Goal: Information Seeking & Learning: Find specific page/section

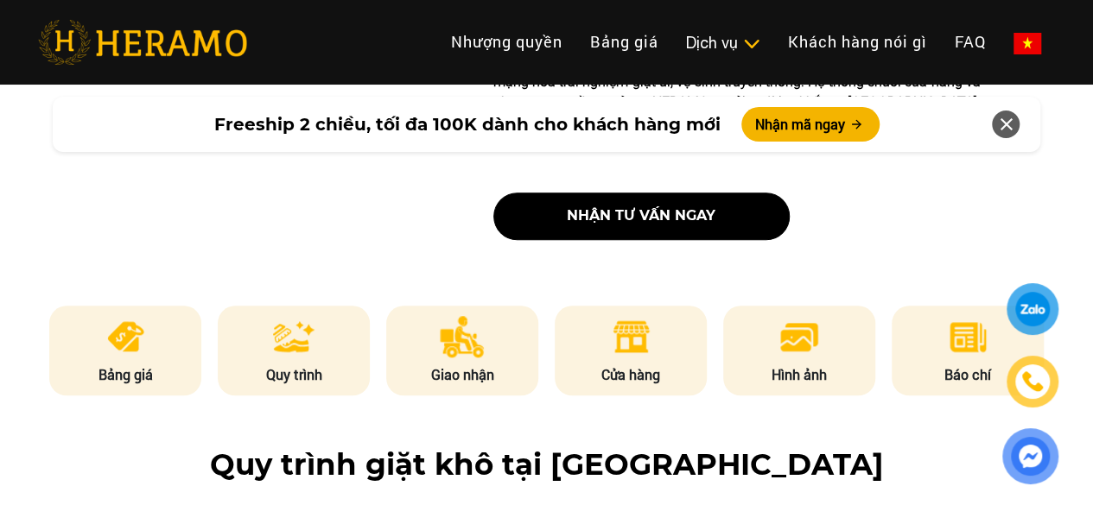
scroll to position [752, 0]
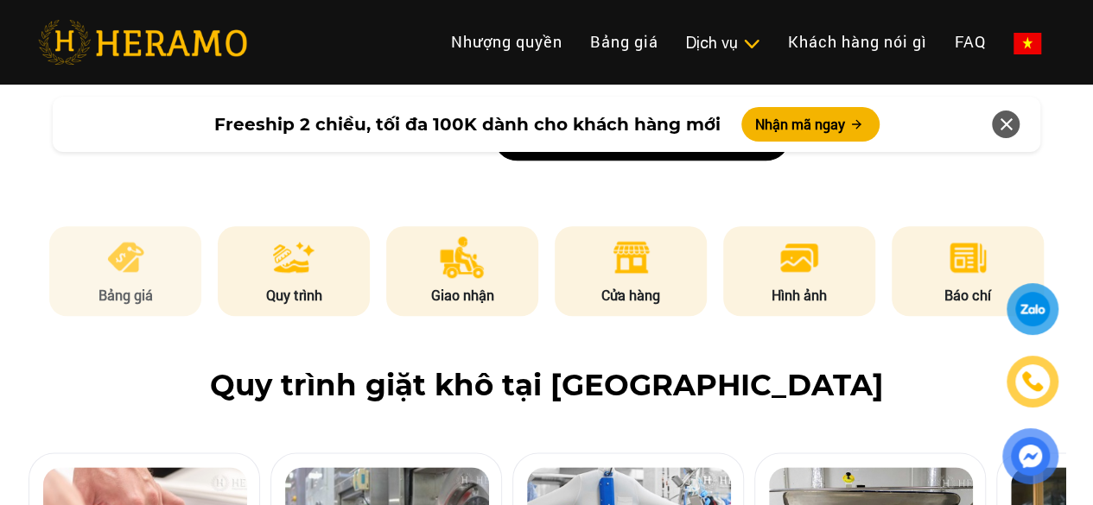
click at [127, 238] on li "Bảng giá" at bounding box center [125, 271] width 152 height 90
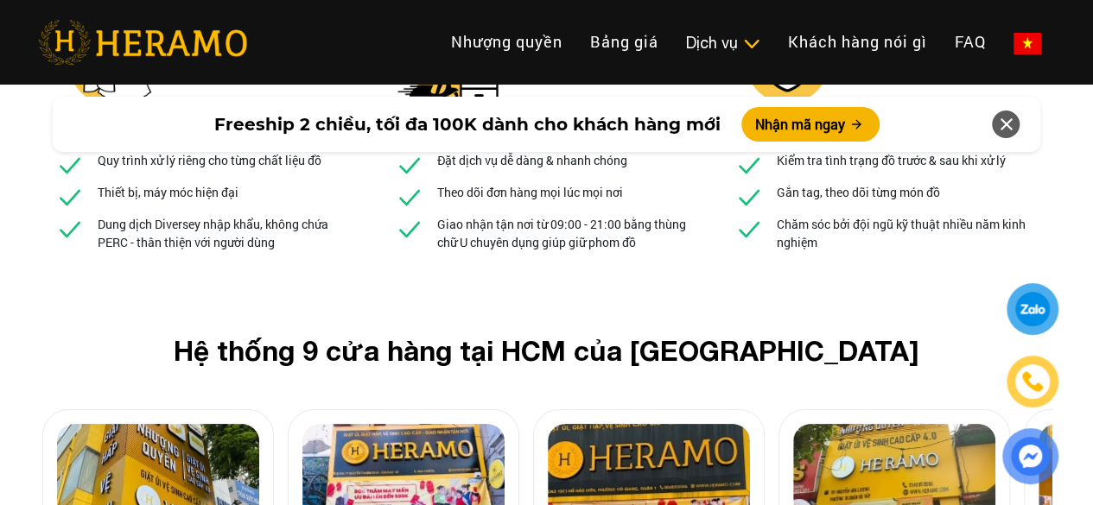
scroll to position [6511, 0]
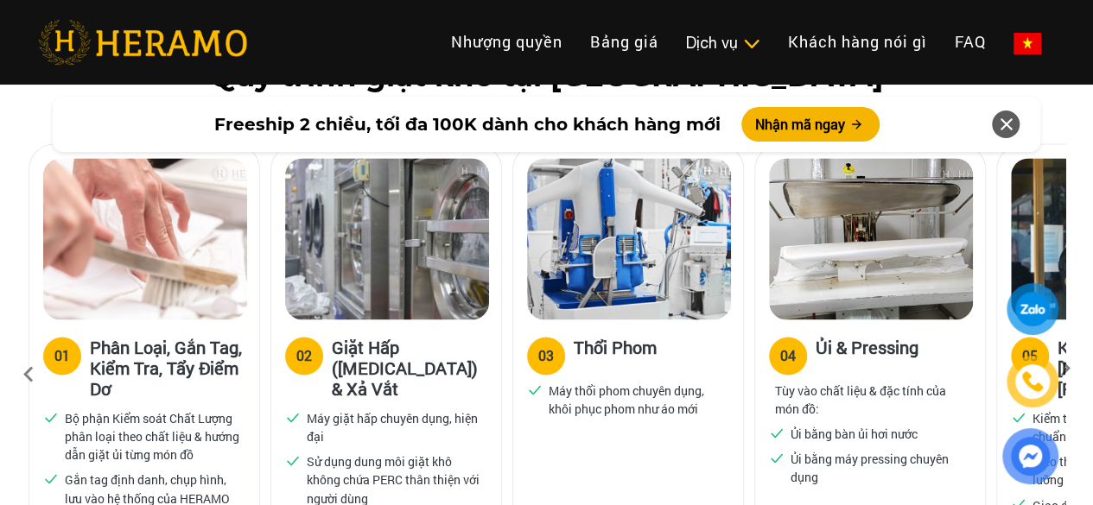
scroll to position [1140, 0]
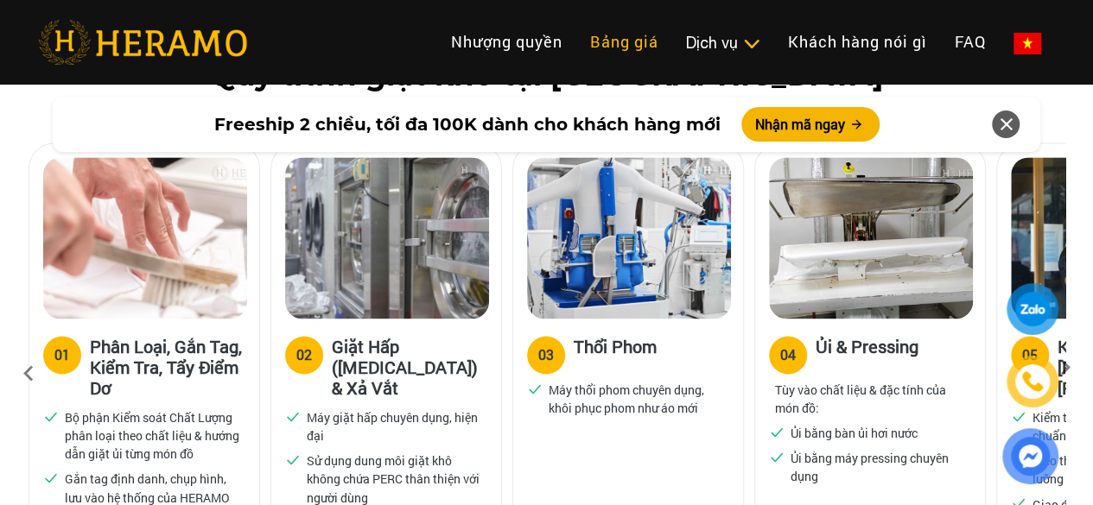
click at [576, 45] on link "Bảng giá" at bounding box center [624, 41] width 96 height 37
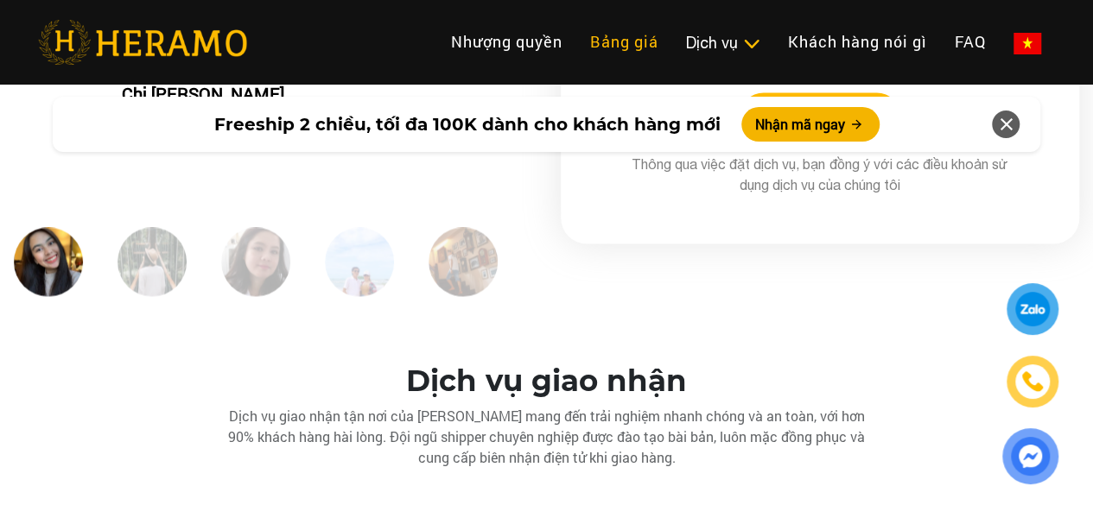
scroll to position [4599, 0]
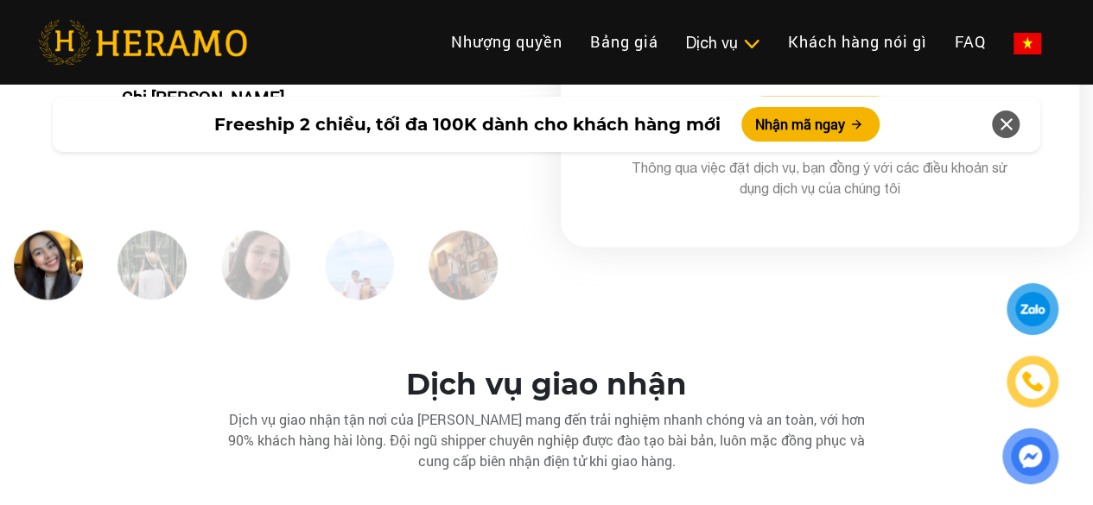
click at [374, 232] on img at bounding box center [359, 265] width 69 height 69
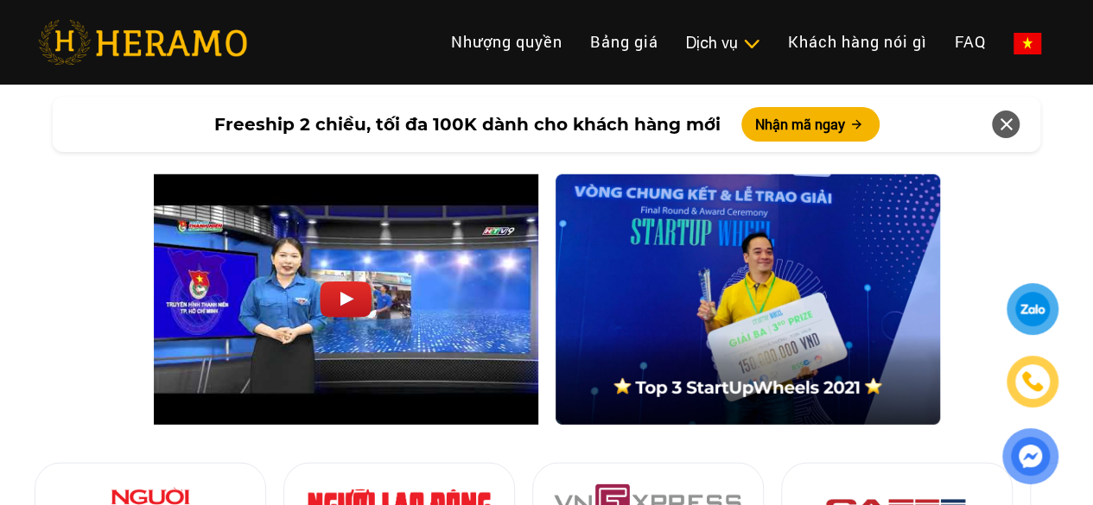
scroll to position [5612, 0]
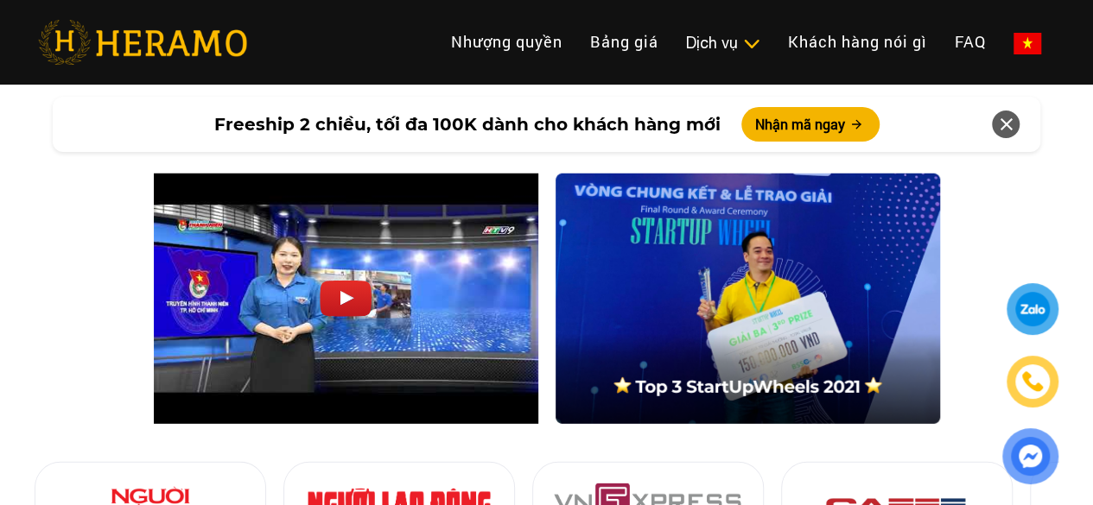
scroll to position [1140, 0]
